Goal: Task Accomplishment & Management: Manage account settings

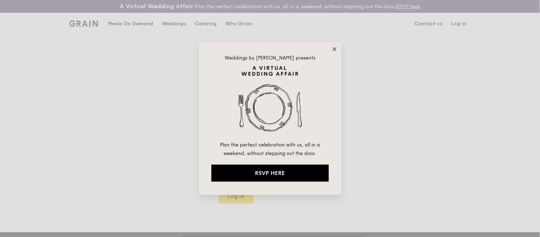
type input "[EMAIL_ADDRESS][DOMAIN_NAME]"
click at [335, 47] on icon at bounding box center [334, 49] width 6 height 6
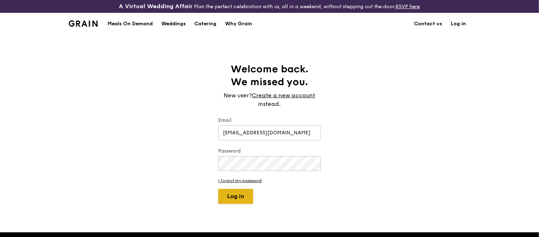
click at [237, 193] on button "Log in" at bounding box center [235, 196] width 35 height 15
select select "100"
